Goal: Task Accomplishment & Management: Complete application form

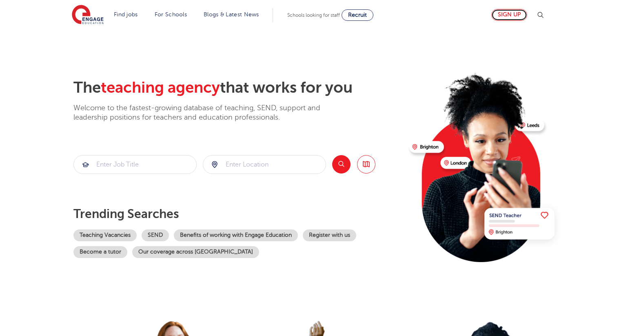
click at [508, 15] on link "Sign up" at bounding box center [509, 15] width 36 height 12
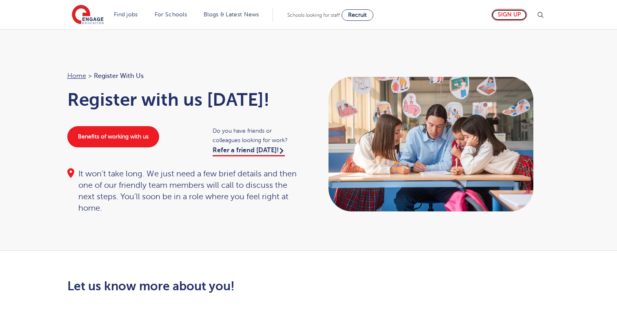
click at [511, 11] on link "Sign up" at bounding box center [509, 15] width 36 height 12
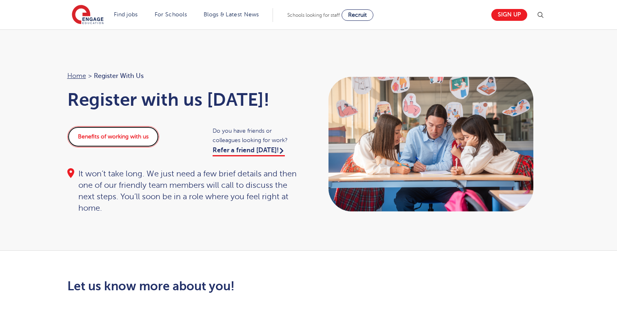
click at [113, 135] on link "Benefits of working with us" at bounding box center [113, 136] width 92 height 21
